Goal: Find specific page/section

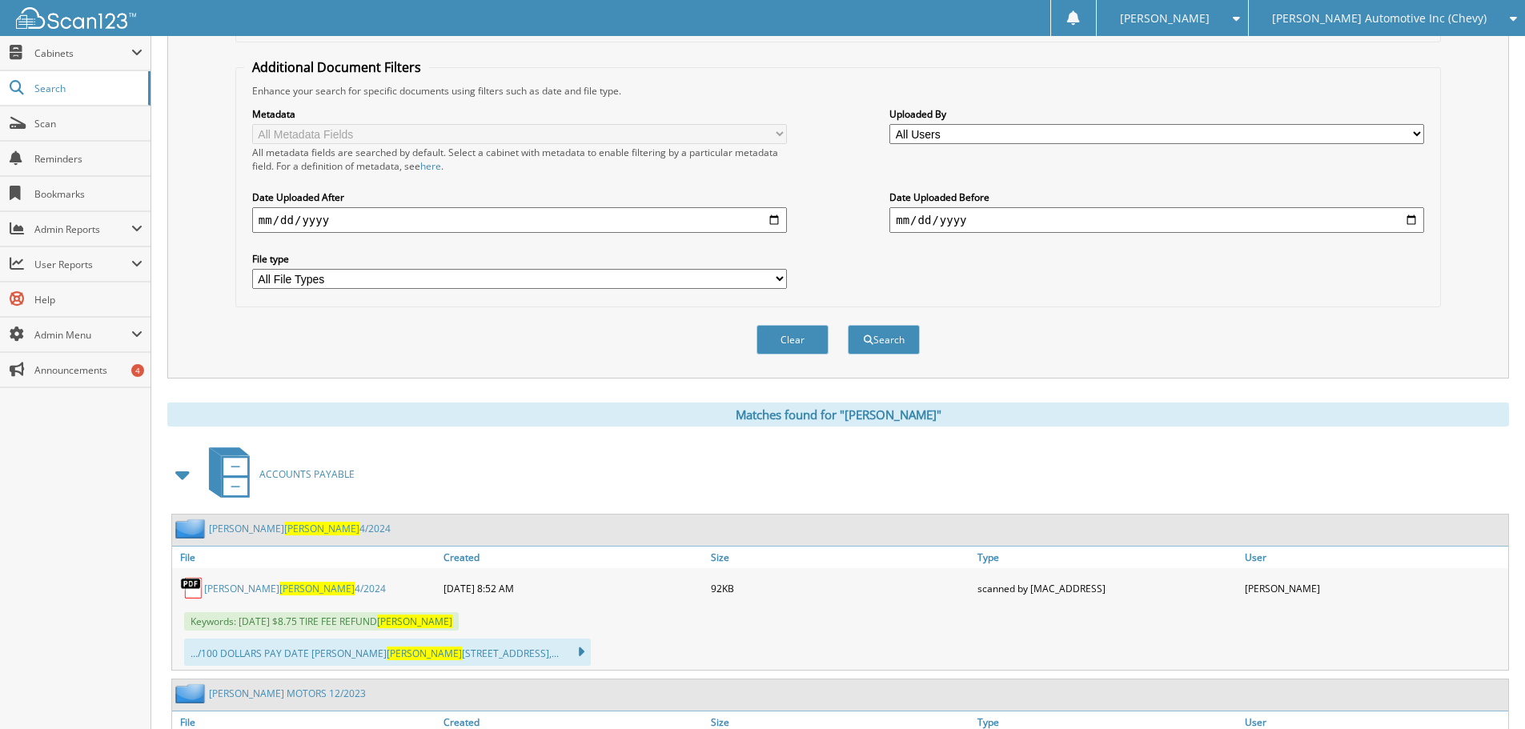
scroll to position [80, 0]
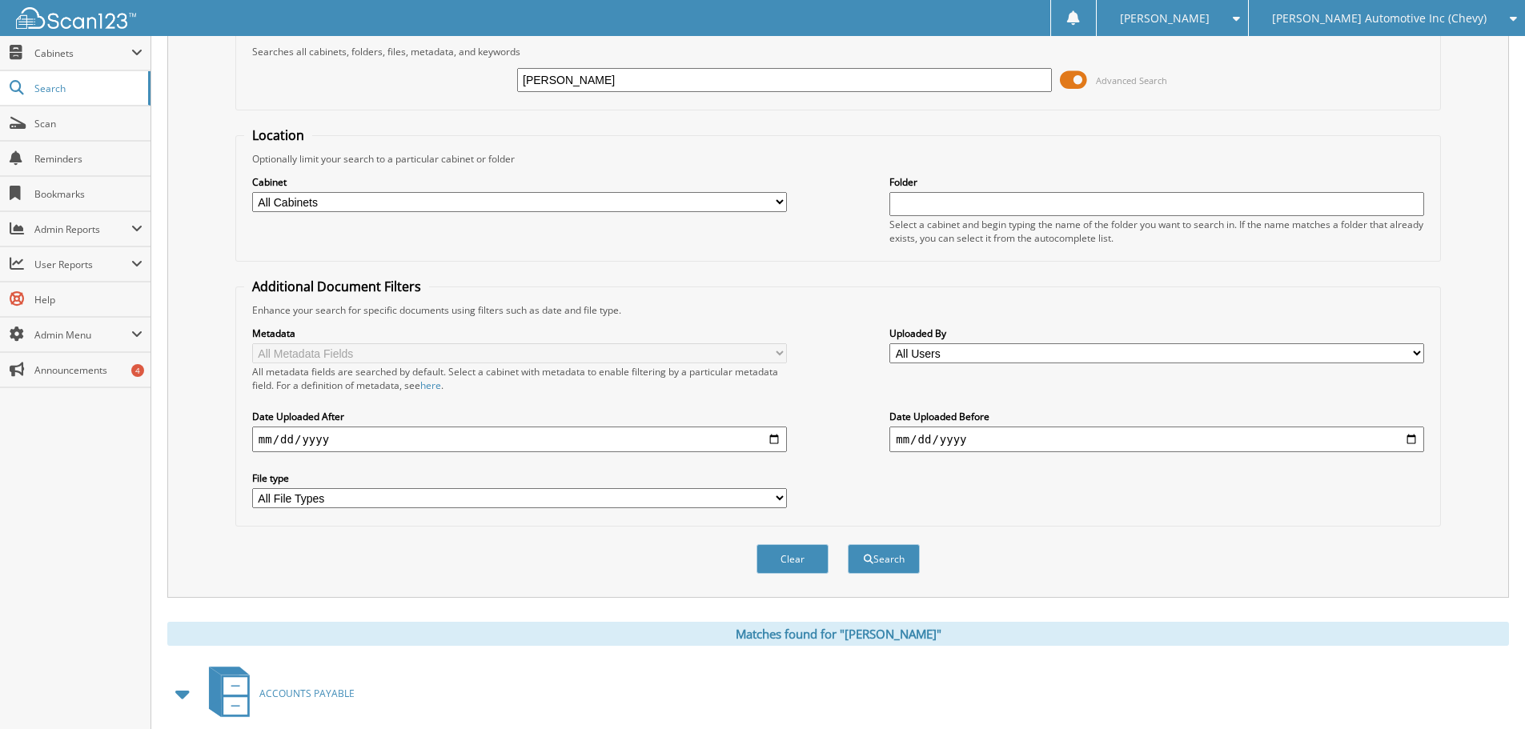
drag, startPoint x: 597, startPoint y: 90, endPoint x: 351, endPoint y: 84, distance: 246.6
click at [351, 84] on div "hernandez Advanced Search" at bounding box center [838, 79] width 1188 height 43
type input "31670"
click at [848, 544] on button "Search" at bounding box center [884, 559] width 72 height 30
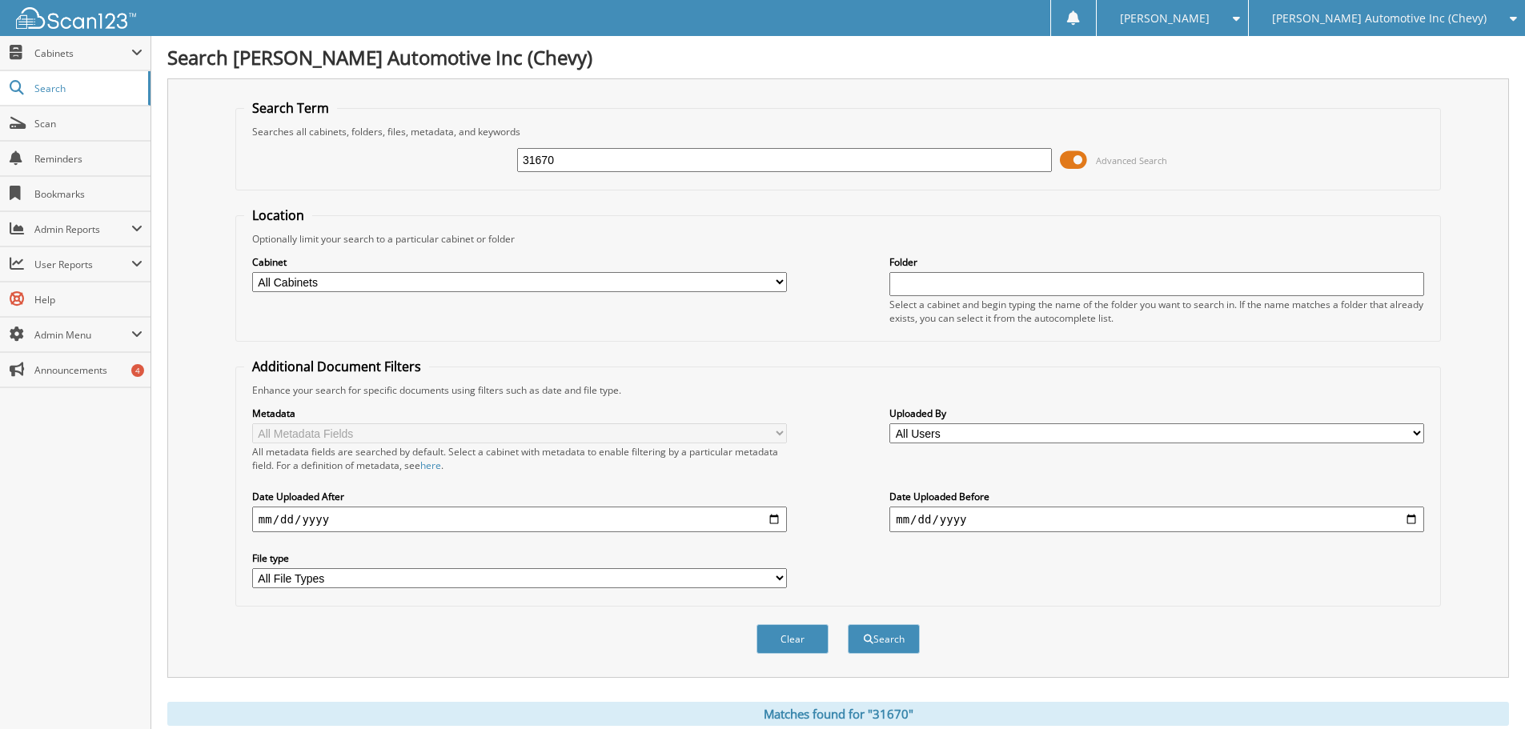
scroll to position [560, 0]
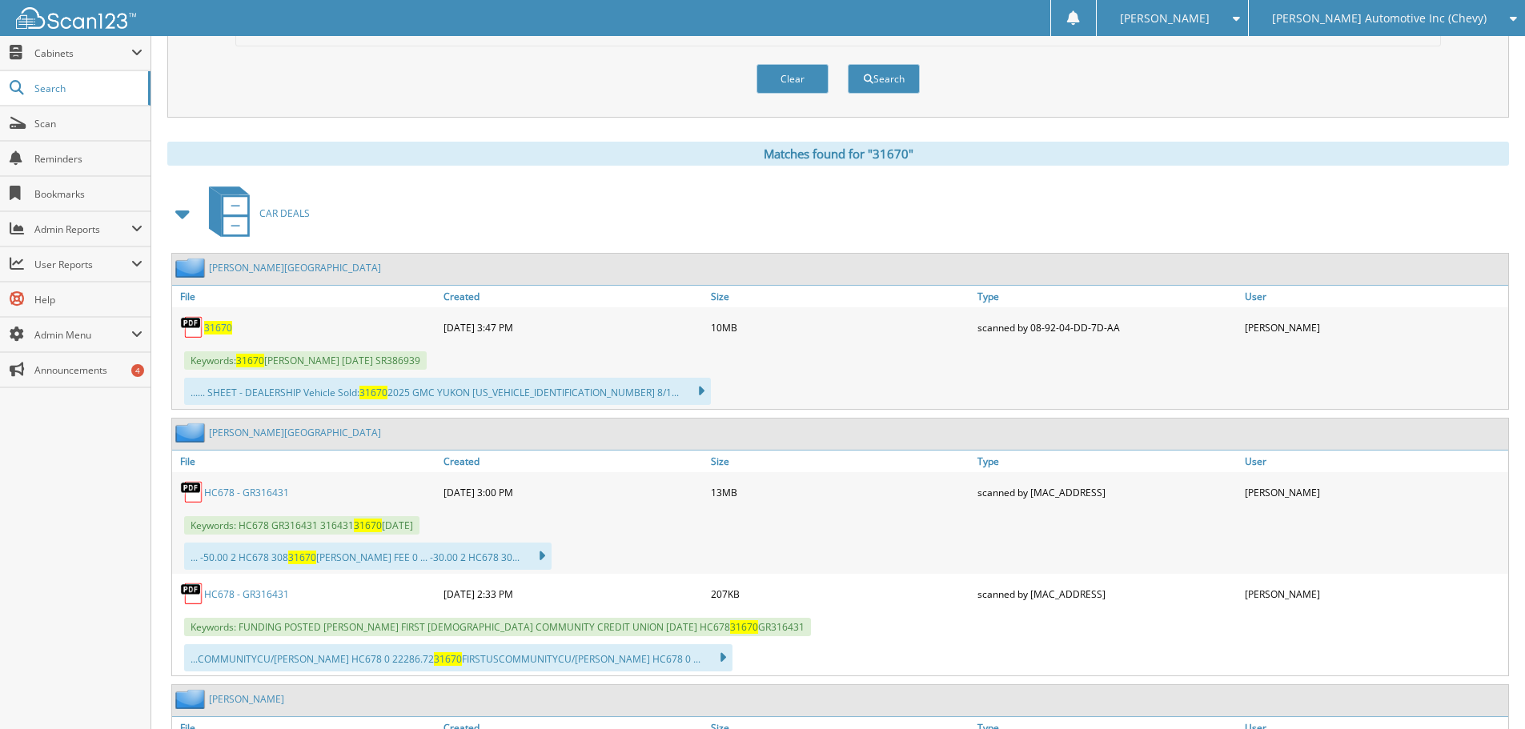
click at [226, 328] on span "31670" at bounding box center [218, 328] width 28 height 14
click at [219, 330] on span "31670" at bounding box center [218, 328] width 28 height 14
click at [233, 328] on div "31670" at bounding box center [305, 327] width 267 height 32
click at [224, 326] on span "31670" at bounding box center [218, 328] width 28 height 14
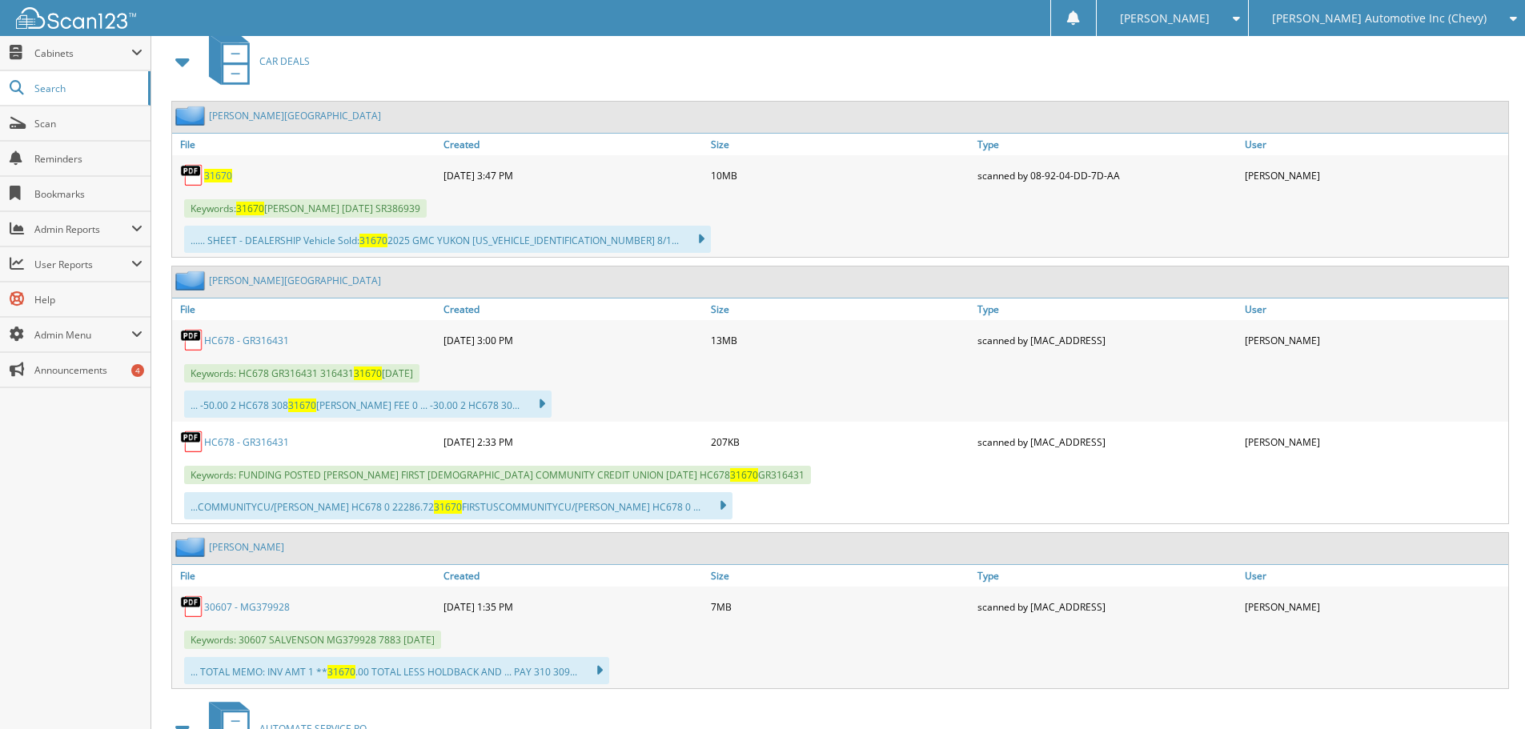
scroll to position [960, 0]
